Goal: Check status: Check status

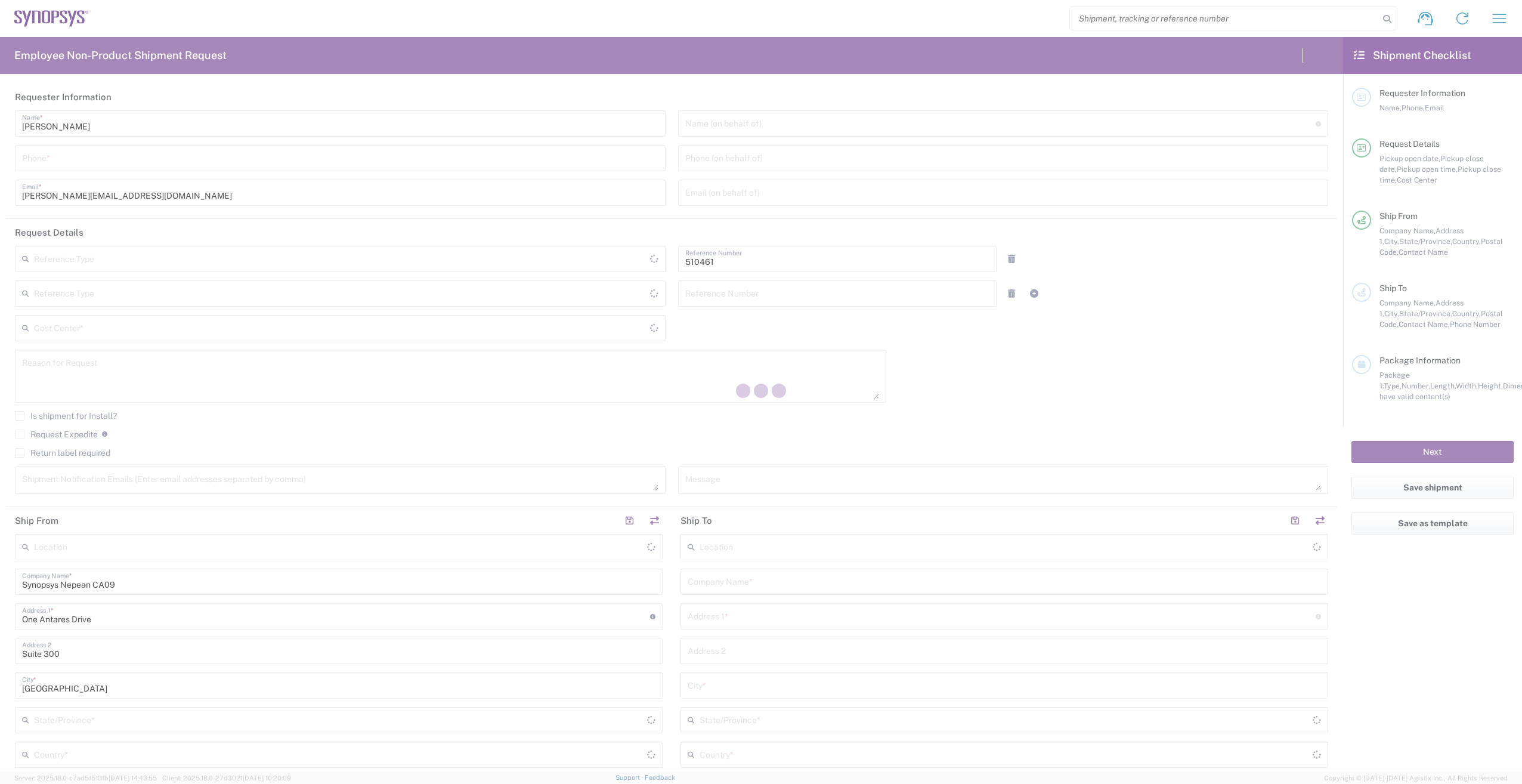
type input "Department"
type input "CA02, SG, MSIP2, R&D 510461"
type input "[GEOGRAPHIC_DATA]"
type input "Delivered at Place"
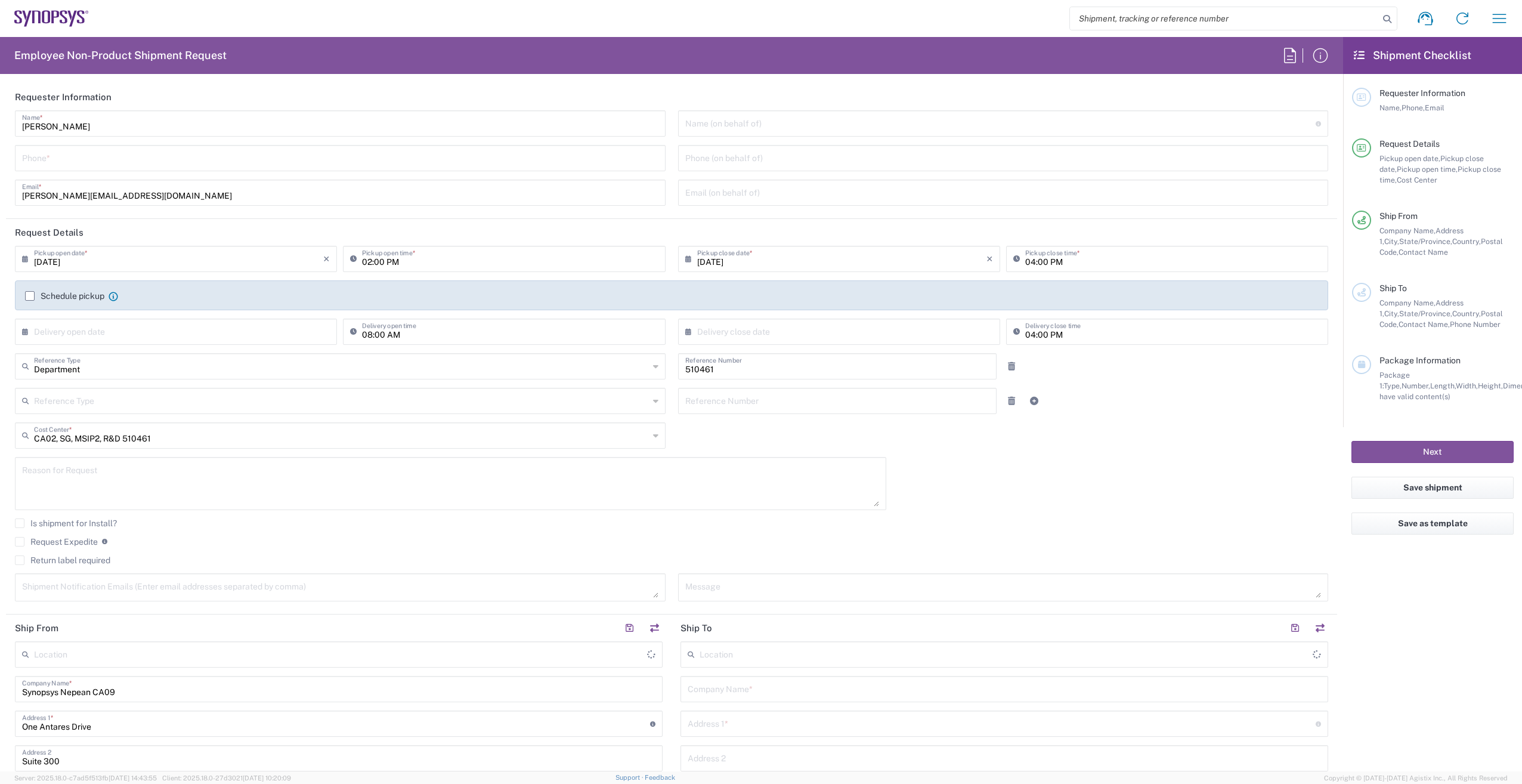
type input "[GEOGRAPHIC_DATA]"
type input "Nepean CA09"
click at [1494, 23] on icon "button" at bounding box center [1500, 18] width 19 height 19
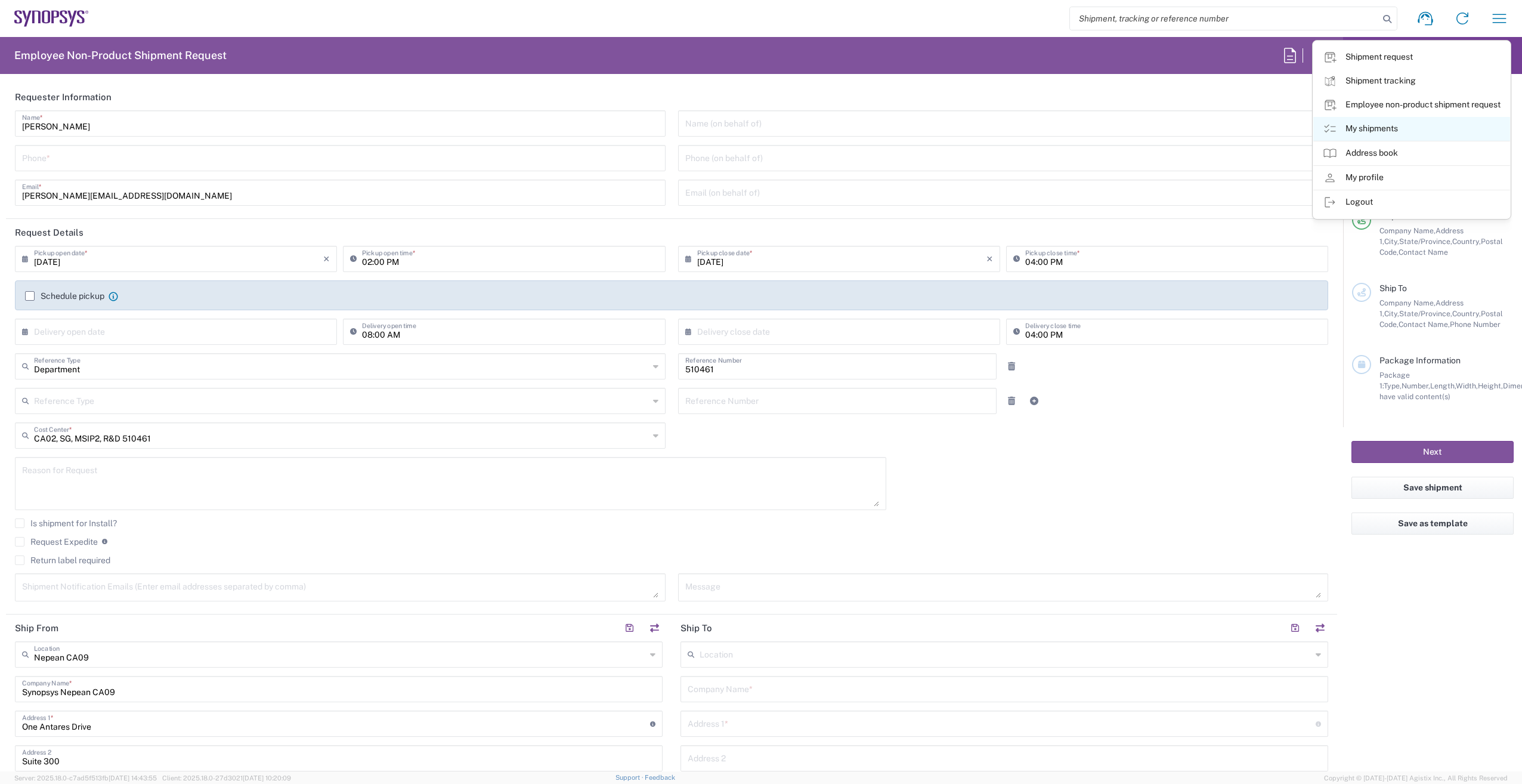
click at [1332, 124] on icon at bounding box center [1330, 128] width 14 height 14
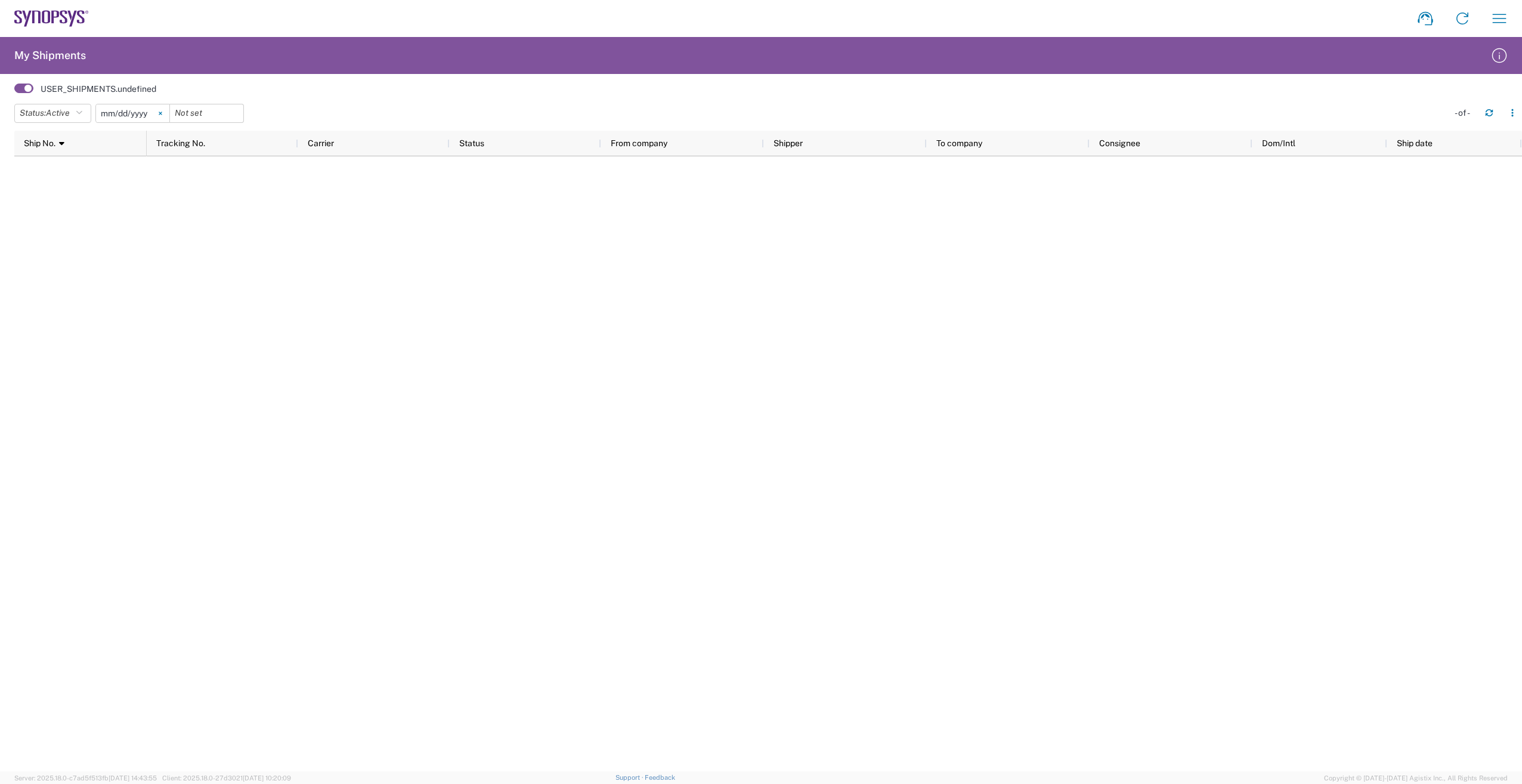
click at [168, 113] on svg-icon at bounding box center [160, 113] width 18 height 18
click at [82, 109] on icon "button" at bounding box center [79, 113] width 7 height 8
click at [70, 180] on span "All" at bounding box center [84, 175] width 139 height 18
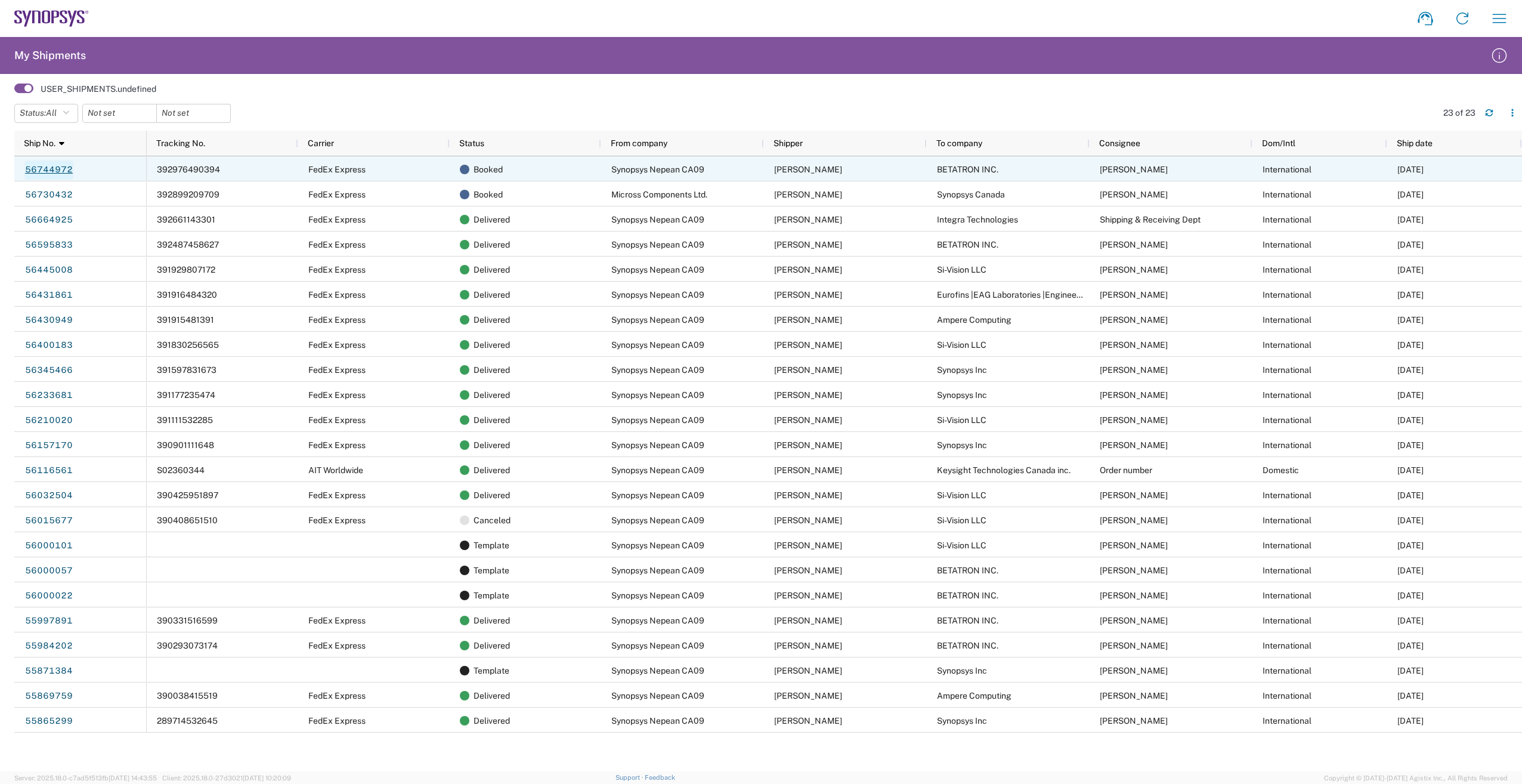
click at [50, 170] on link "56744972" at bounding box center [49, 170] width 49 height 19
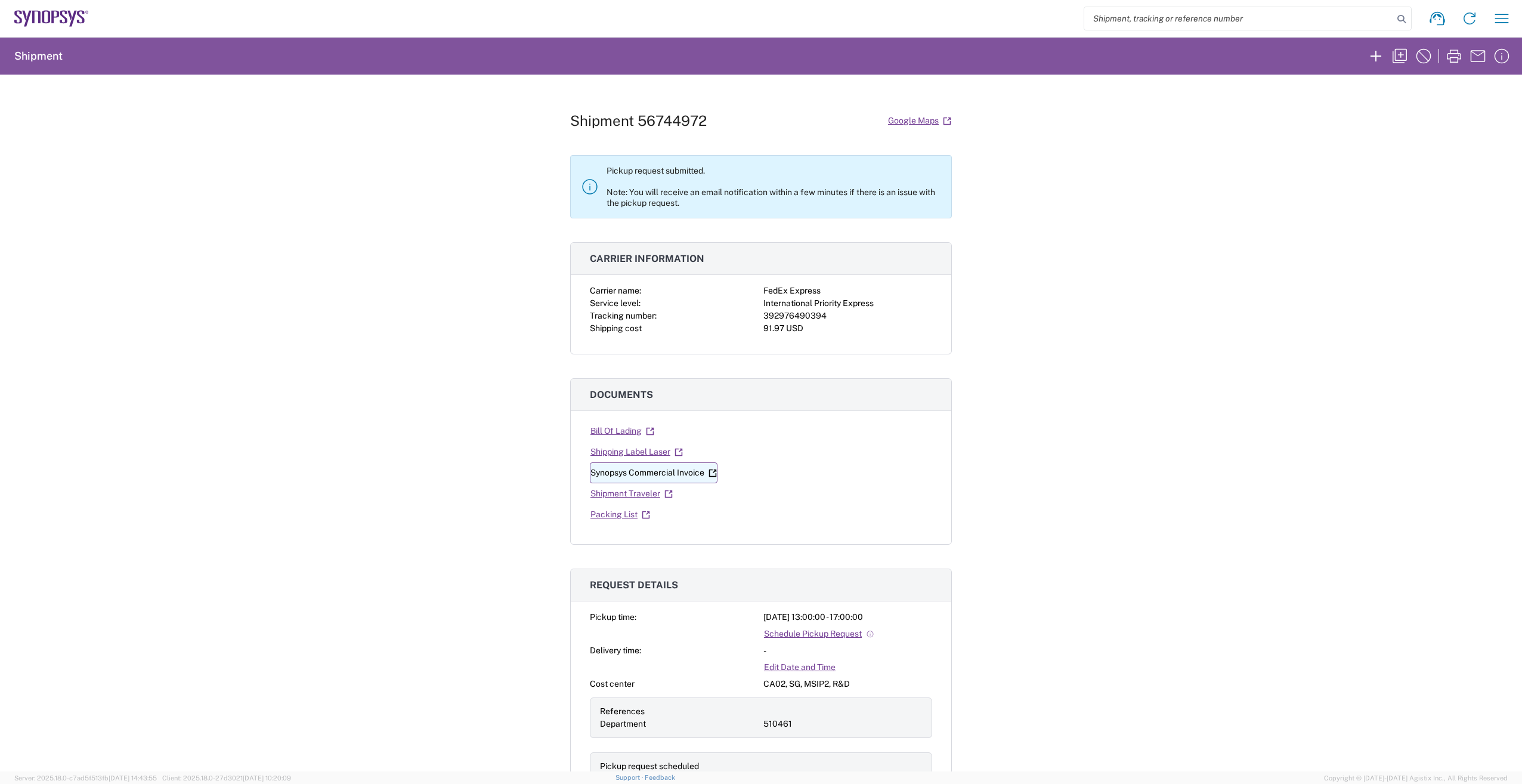
click at [621, 467] on link "Synopsys Commercial Invoice" at bounding box center [654, 473] width 128 height 21
click at [606, 496] on link "Shipment Traveler" at bounding box center [631, 493] width 83 height 21
click at [621, 452] on link "Shipping Label Laser" at bounding box center [637, 452] width 94 height 21
